Goal: Task Accomplishment & Management: Manage account settings

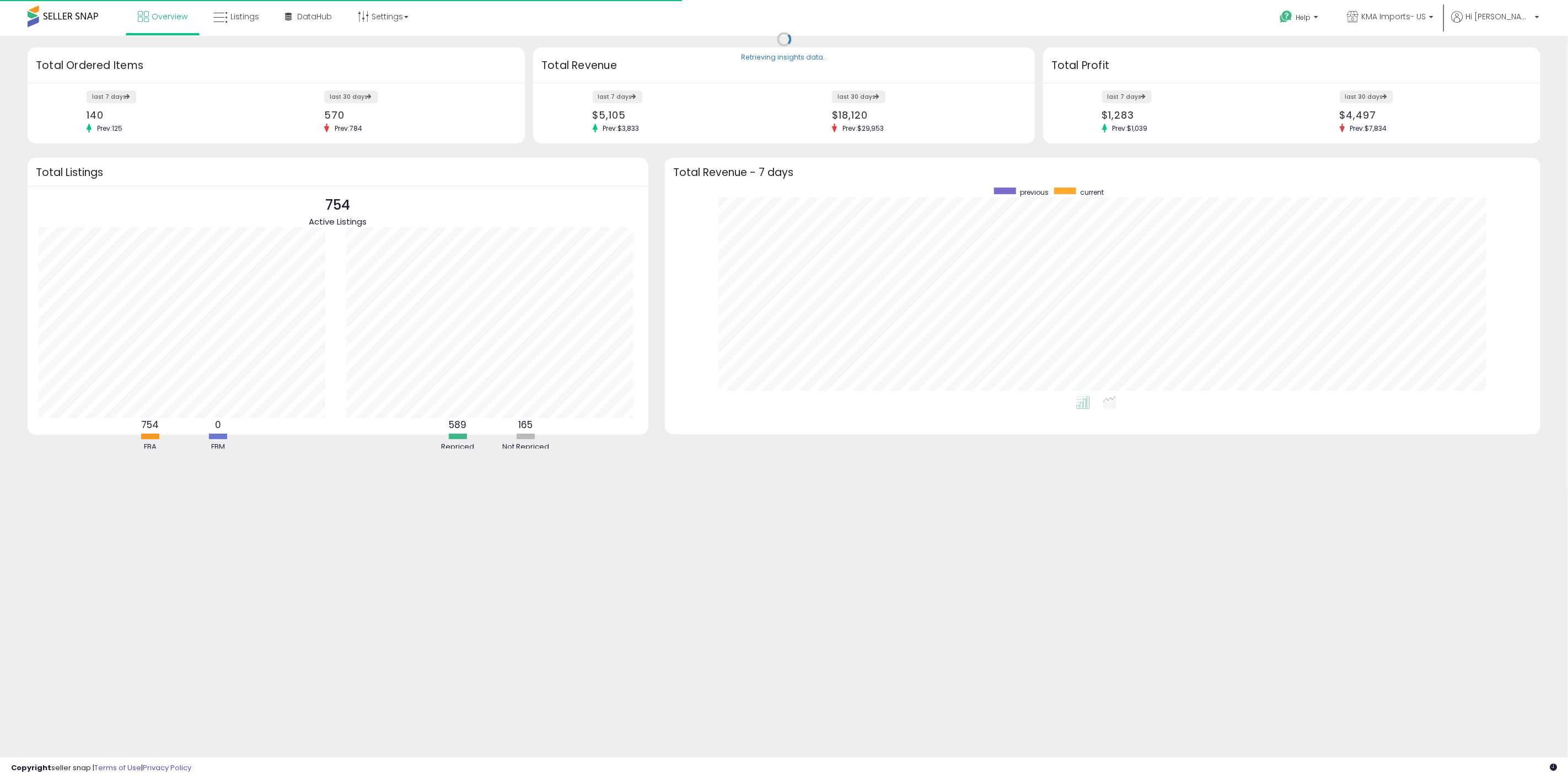
scroll to position [208, 853]
click at [1524, 12] on span "Hi [PERSON_NAME]" at bounding box center [1499, 16] width 66 height 11
click at [1516, 58] on link "Account" at bounding box center [1514, 58] width 29 height 10
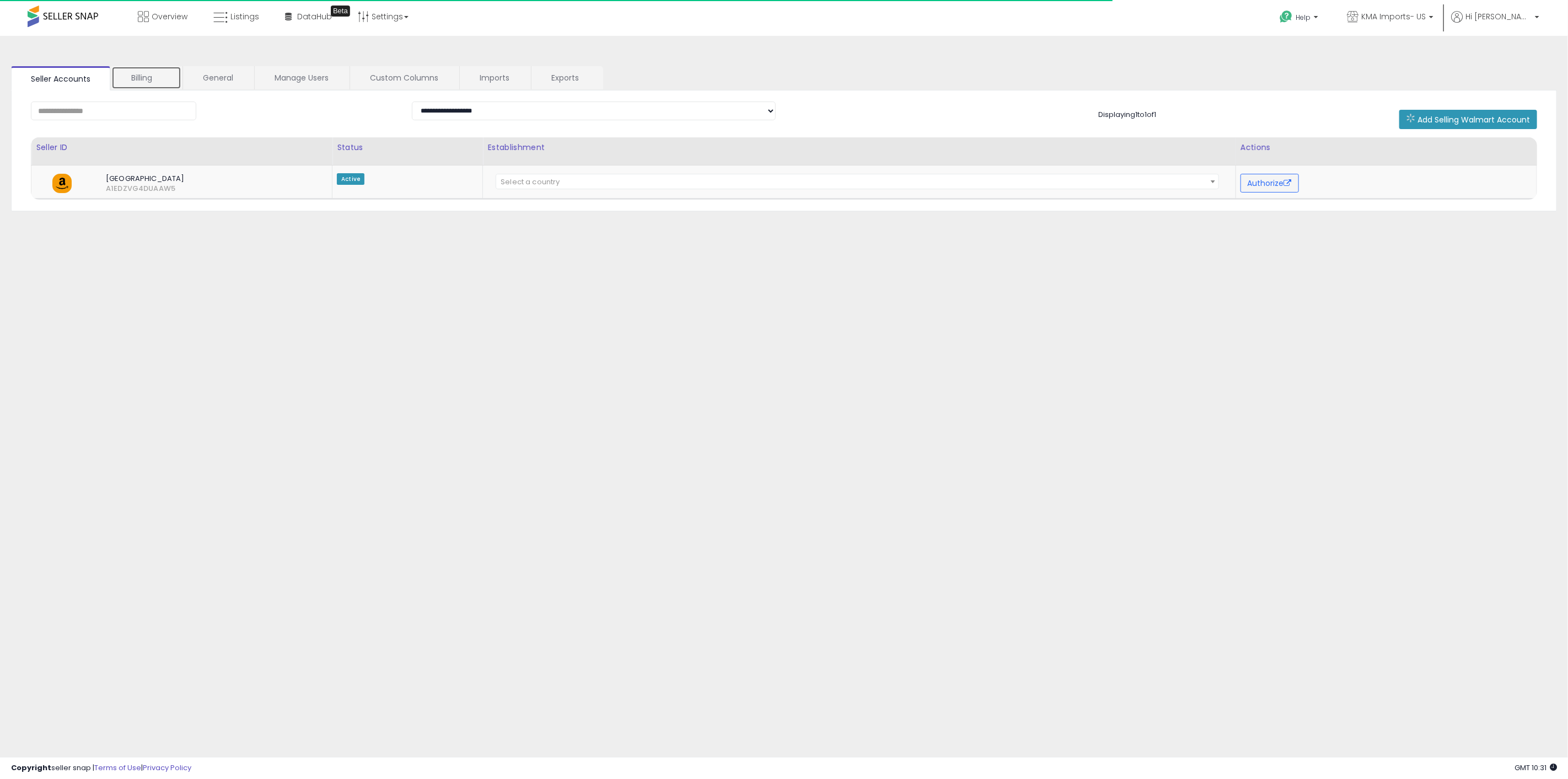
click at [153, 85] on link "Billing" at bounding box center [146, 78] width 70 height 23
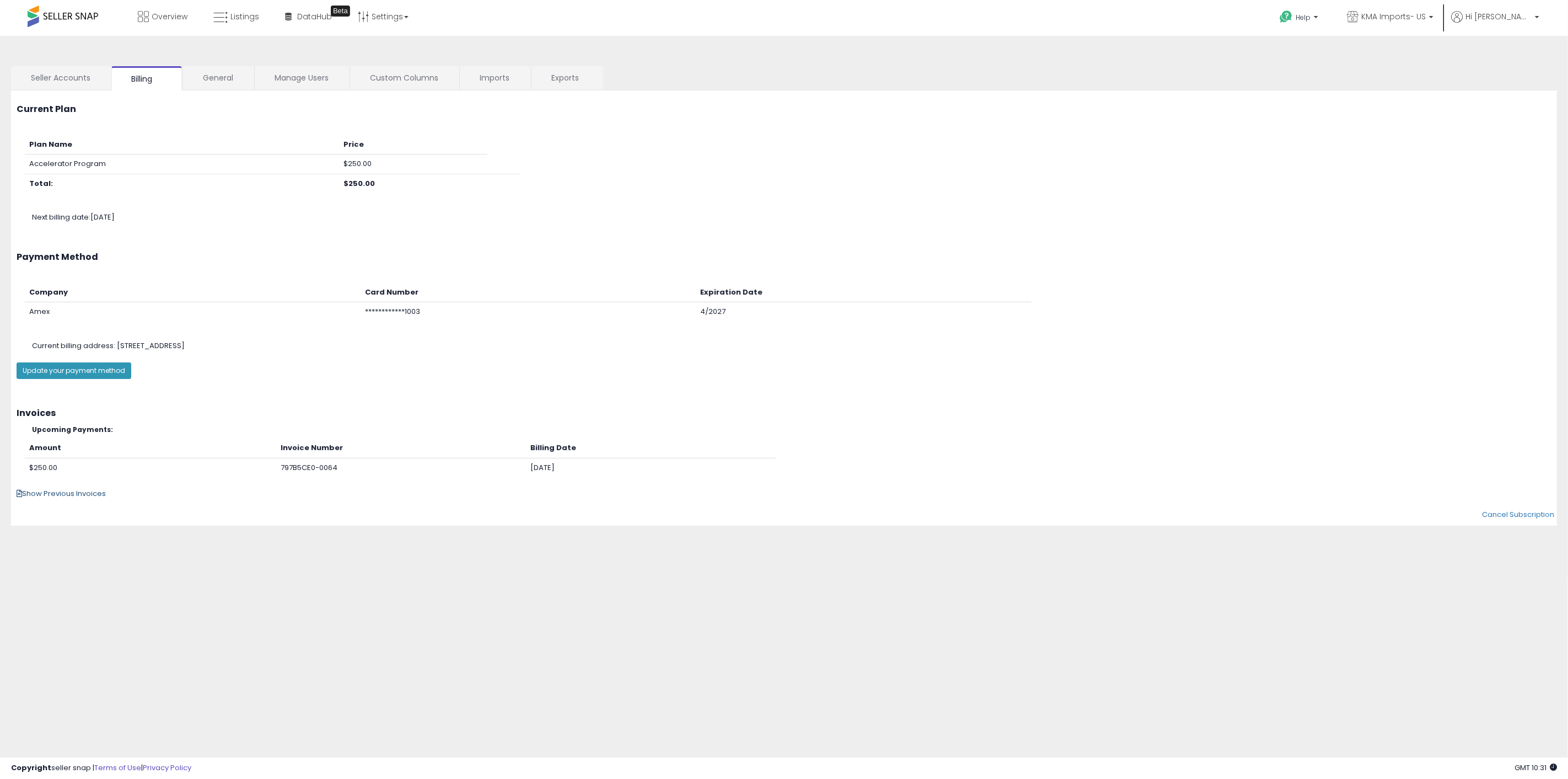
click at [54, 496] on span "Show Previous Invoices" at bounding box center [61, 493] width 89 height 10
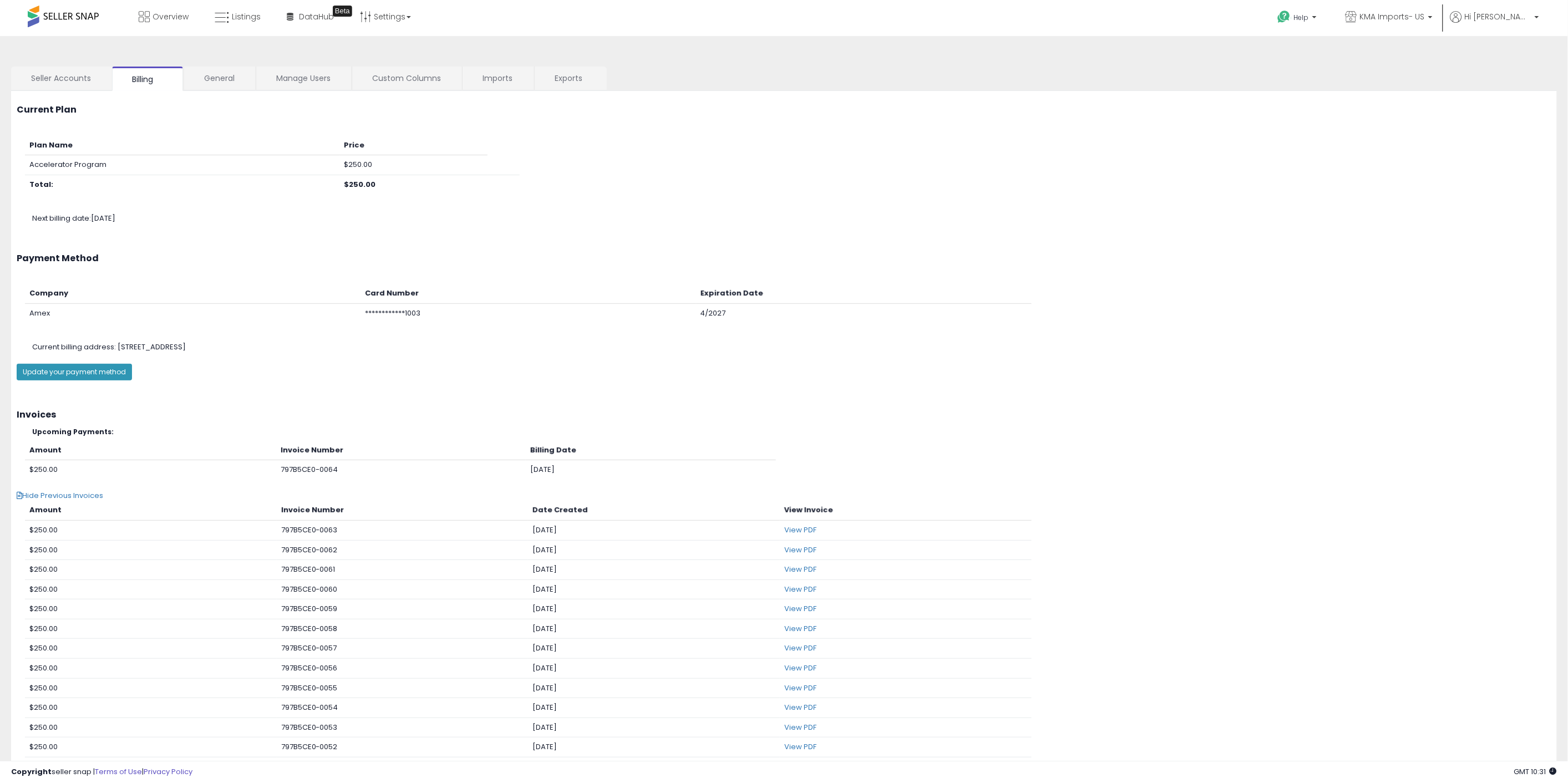
scroll to position [185, 0]
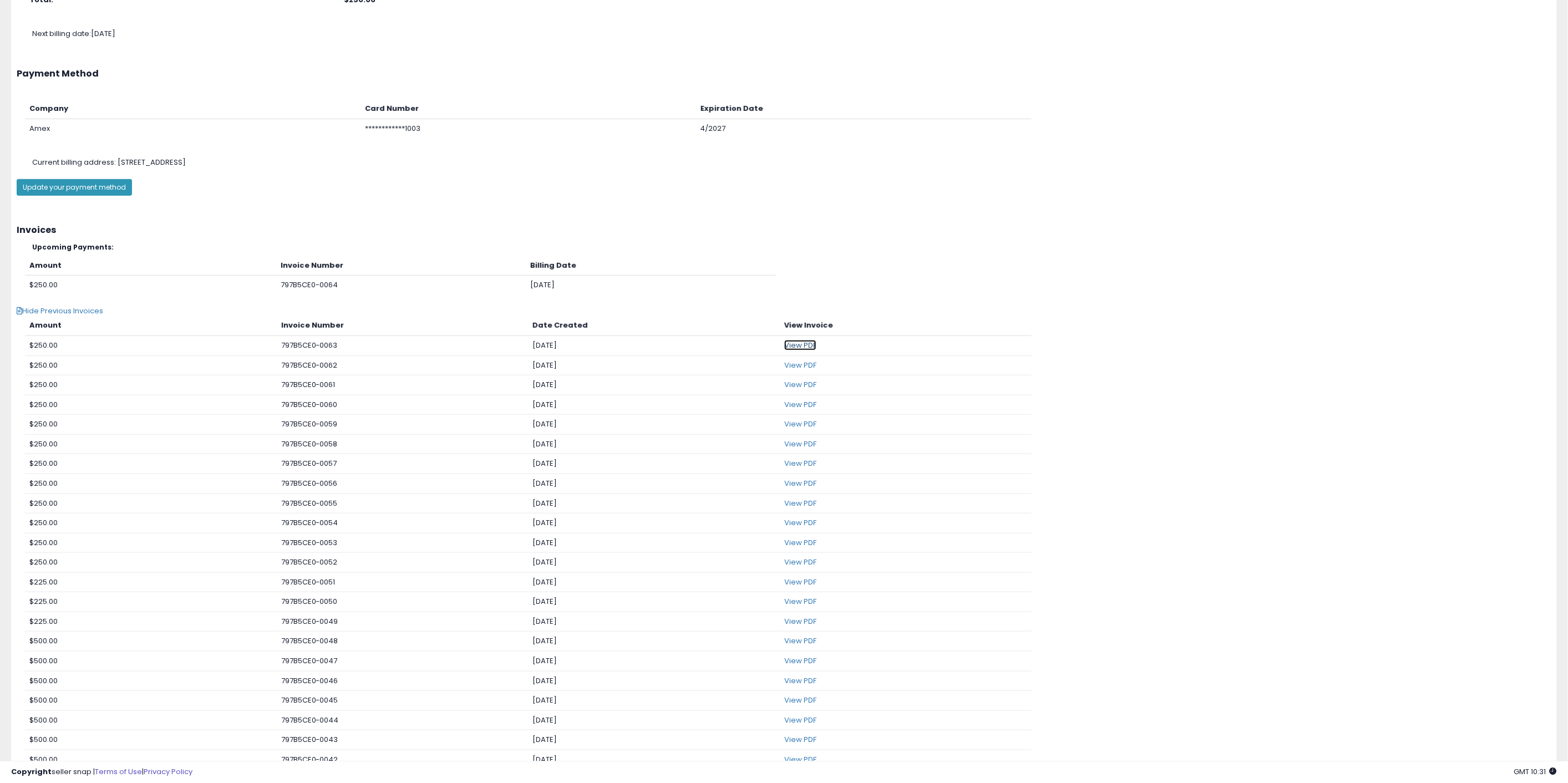
click at [808, 343] on link "View PDF" at bounding box center [800, 345] width 32 height 10
